Goal: Task Accomplishment & Management: Manage account settings

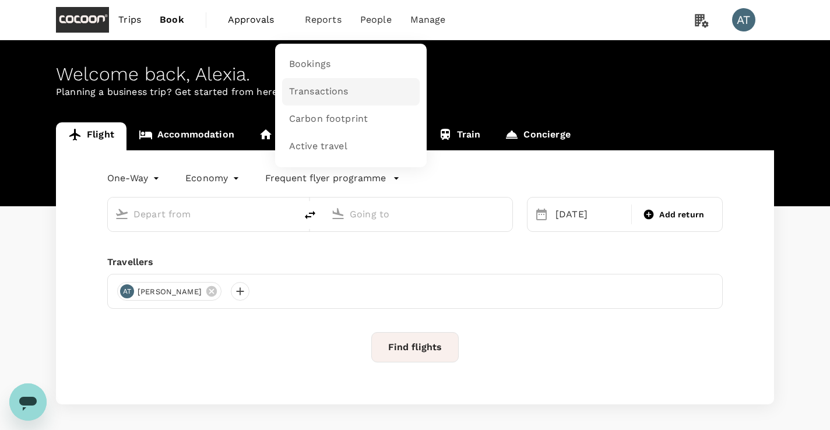
click at [313, 87] on span "Transactions" at bounding box center [318, 91] width 59 height 13
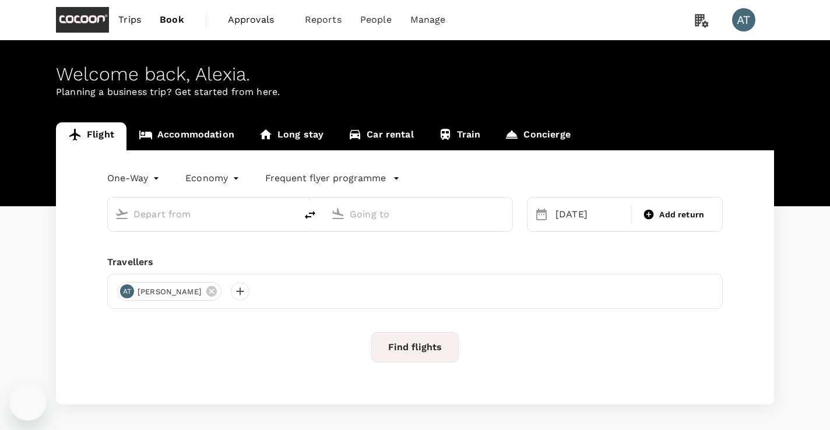
type input "Okinawa, Japan (any)"
type input "Kansai Intl (KIX)"
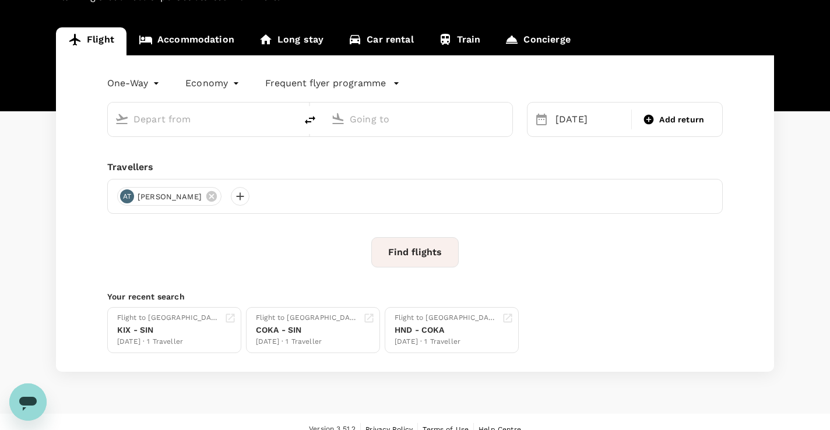
type input "Okinawa, Japan (any)"
type input "Kansai Intl (KIX)"
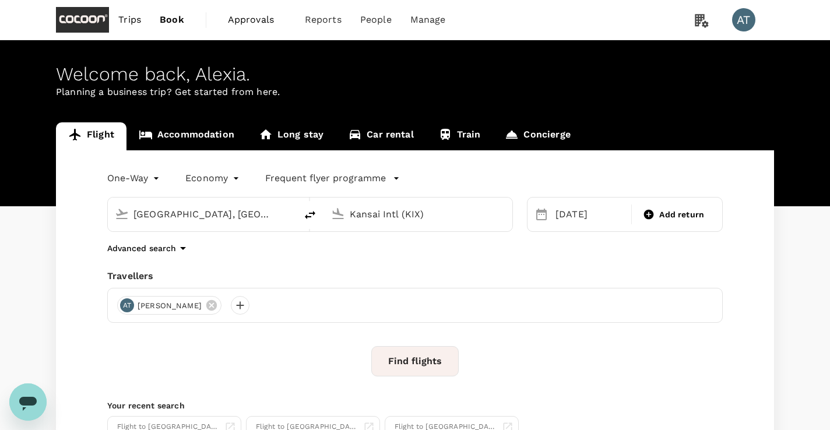
click at [138, 22] on span "Trips" at bounding box center [129, 20] width 23 height 14
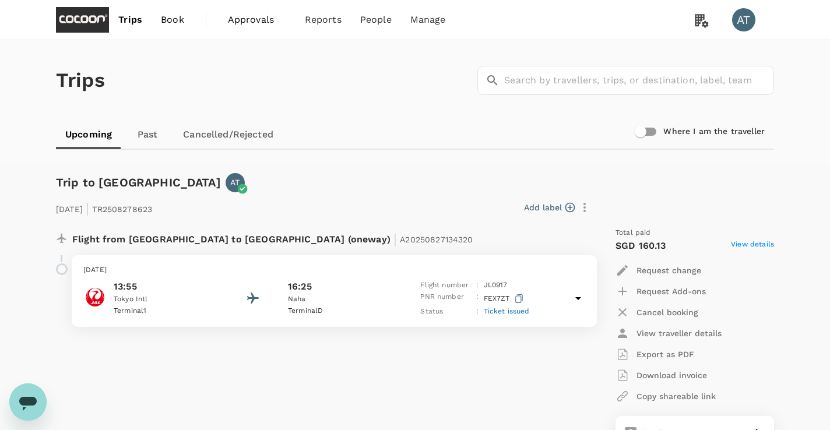
click at [237, 142] on link "Cancelled/Rejected" at bounding box center [228, 135] width 109 height 28
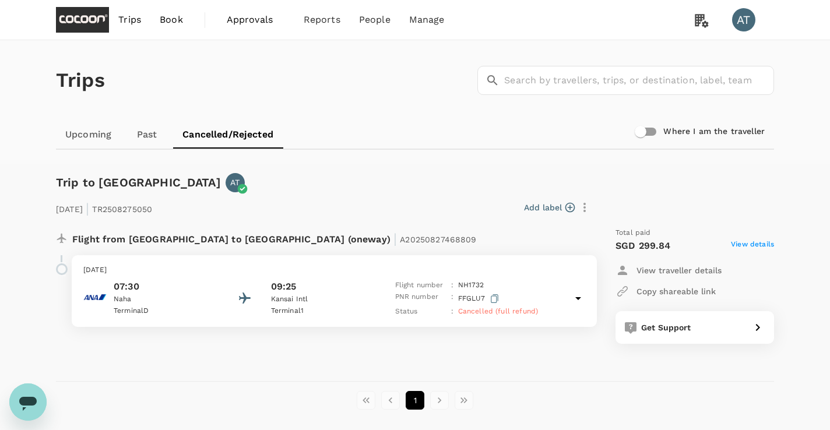
click at [580, 295] on icon at bounding box center [578, 298] width 14 height 14
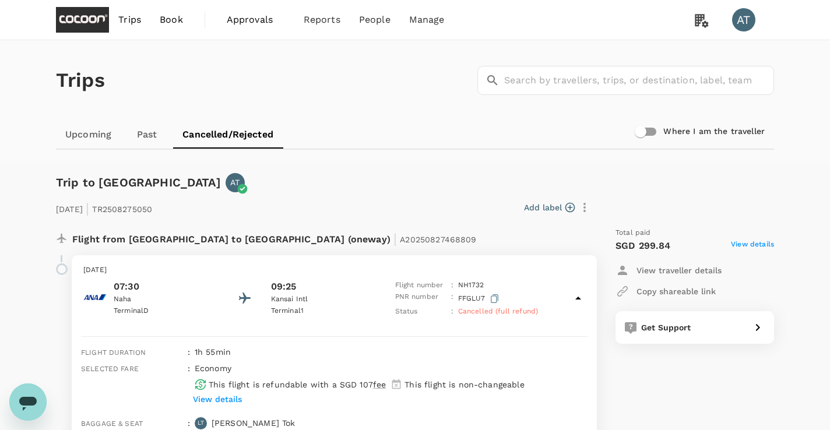
click at [97, 142] on link "Upcoming" at bounding box center [88, 135] width 65 height 28
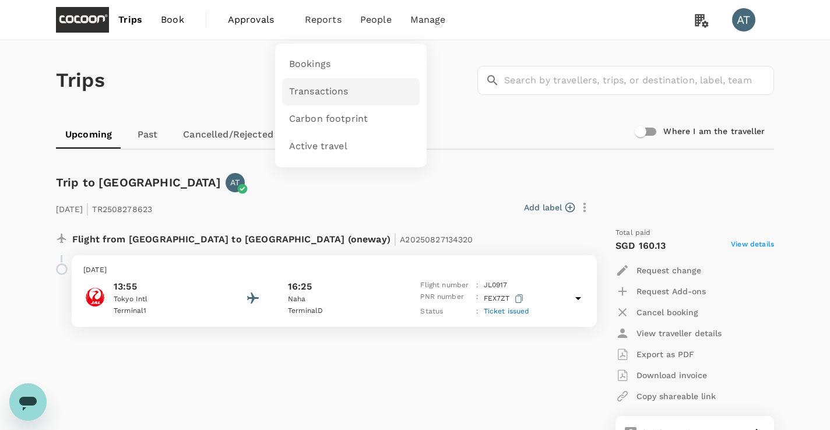
click at [323, 85] on span "Transactions" at bounding box center [318, 91] width 59 height 13
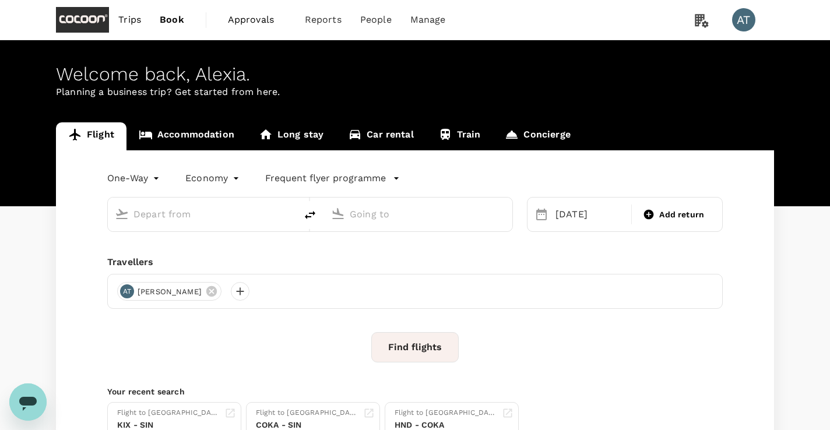
type input "[GEOGRAPHIC_DATA], [GEOGRAPHIC_DATA] (any)"
type input "Kansai Intl (KIX)"
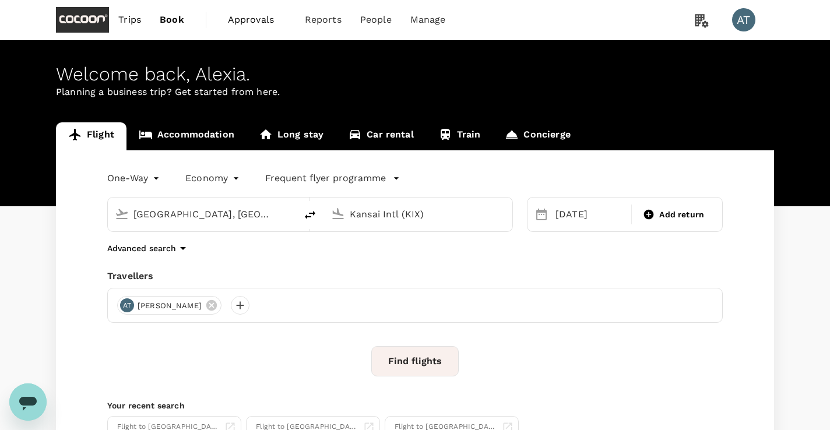
click at [139, 18] on span "Trips" at bounding box center [129, 20] width 23 height 14
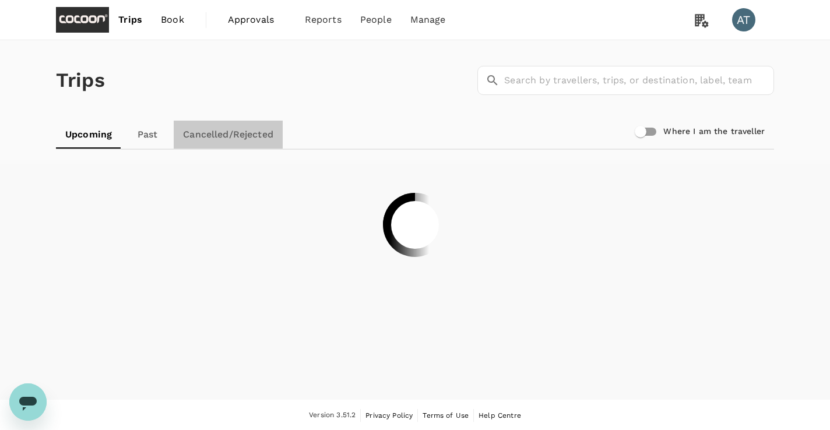
click at [245, 133] on link "Cancelled/Rejected" at bounding box center [228, 135] width 109 height 28
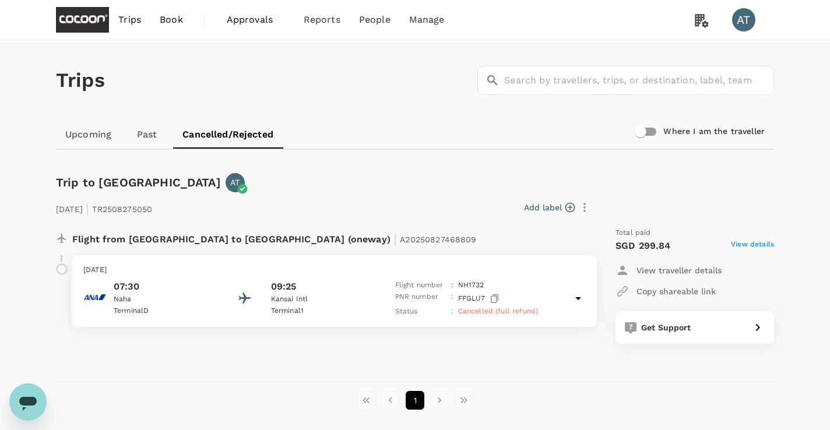
click at [580, 296] on icon at bounding box center [578, 298] width 14 height 14
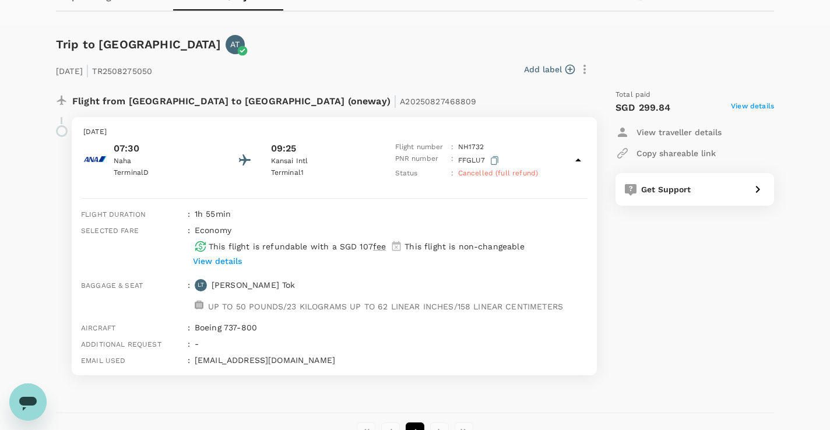
scroll to position [147, 0]
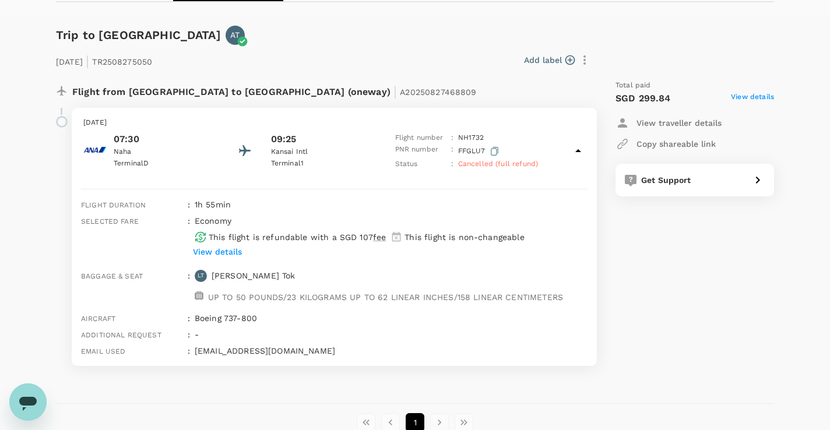
click at [231, 248] on p "View details" at bounding box center [217, 252] width 49 height 12
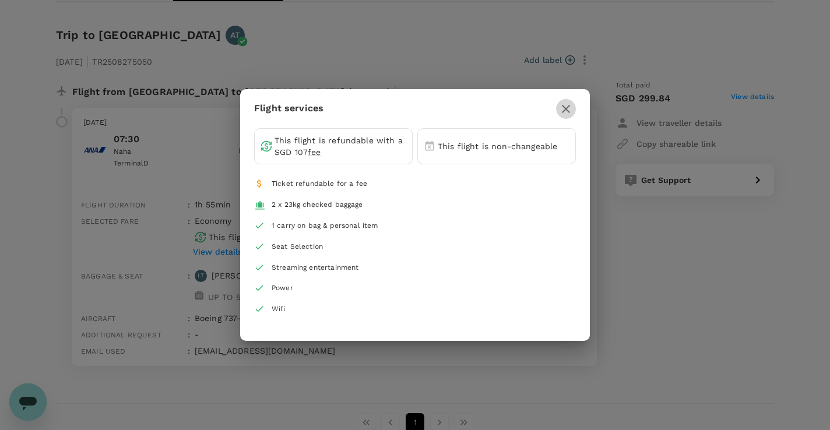
click at [567, 111] on icon "button" at bounding box center [566, 109] width 14 height 14
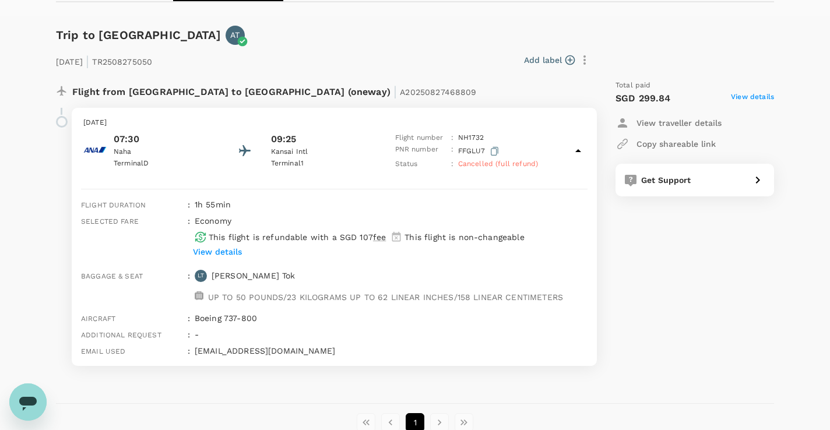
click at [747, 97] on span "View details" at bounding box center [752, 99] width 43 height 14
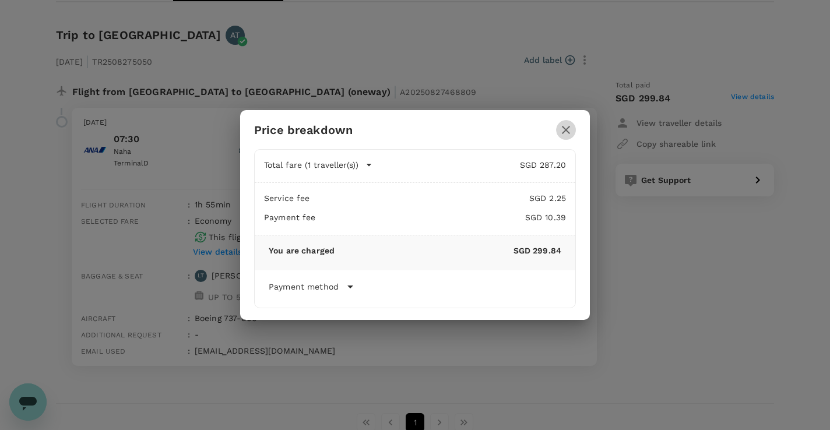
click at [569, 125] on icon "button" at bounding box center [566, 130] width 14 height 14
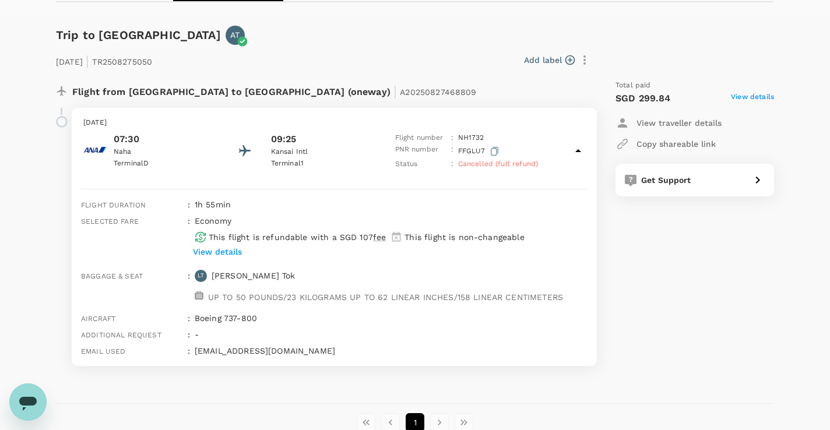
scroll to position [0, 0]
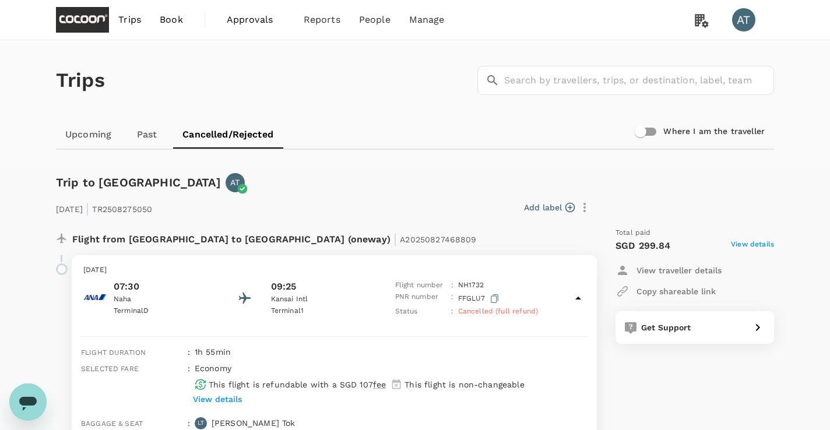
click at [95, 19] on img at bounding box center [82, 20] width 53 height 26
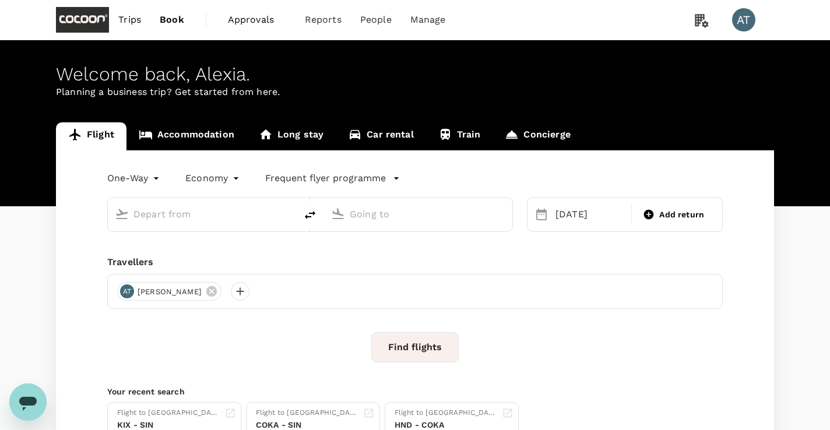
type input "[GEOGRAPHIC_DATA], [GEOGRAPHIC_DATA] (any)"
type input "Kansai Intl (KIX)"
type input "[GEOGRAPHIC_DATA], [GEOGRAPHIC_DATA] (any)"
type input "Kansai Intl (KIX)"
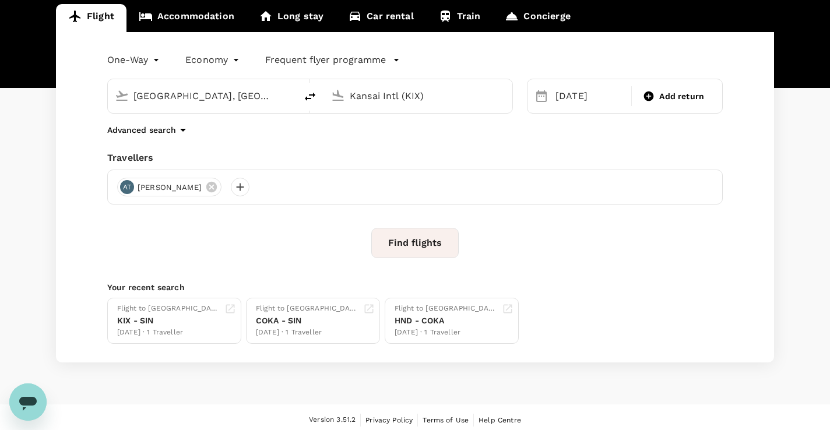
scroll to position [124, 0]
